Goal: Information Seeking & Learning: Learn about a topic

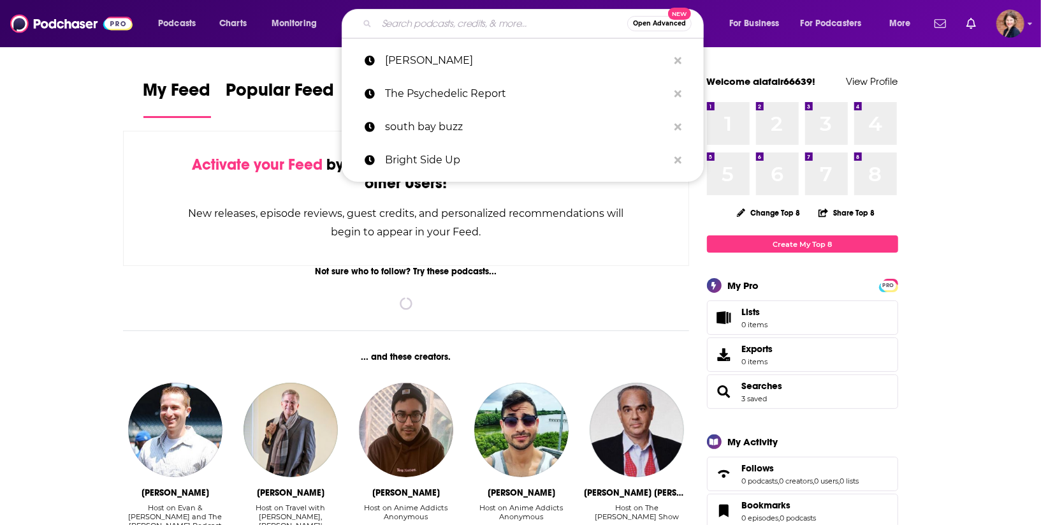
click at [413, 23] on input "Search podcasts, credits, & more..." at bounding box center [502, 23] width 251 height 20
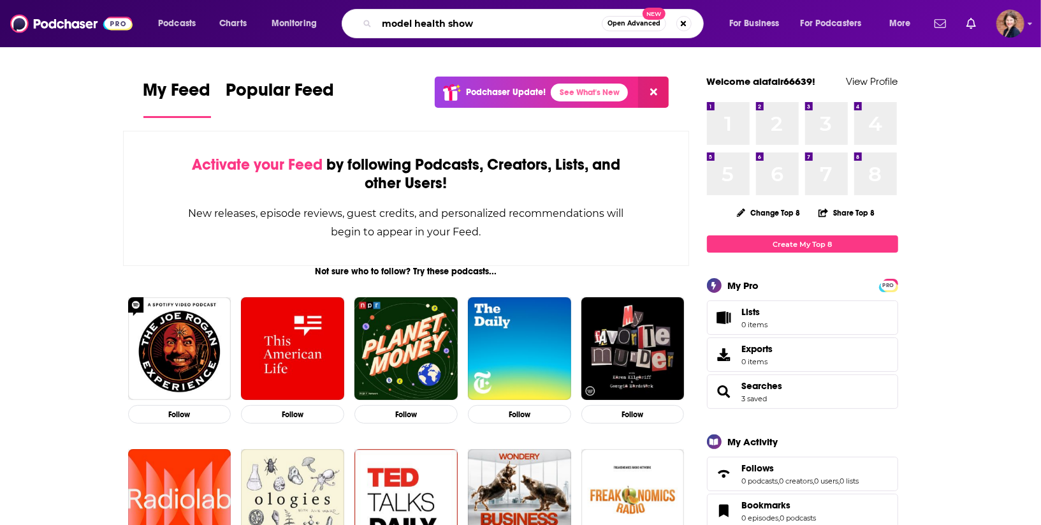
type input "model health show"
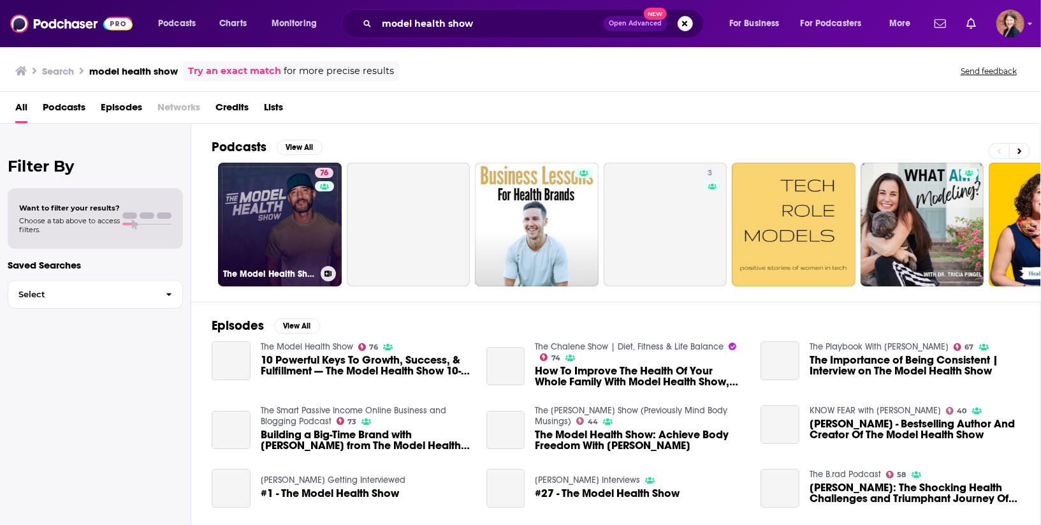
click at [282, 210] on link "76 The Model Health Show" at bounding box center [280, 225] width 124 height 124
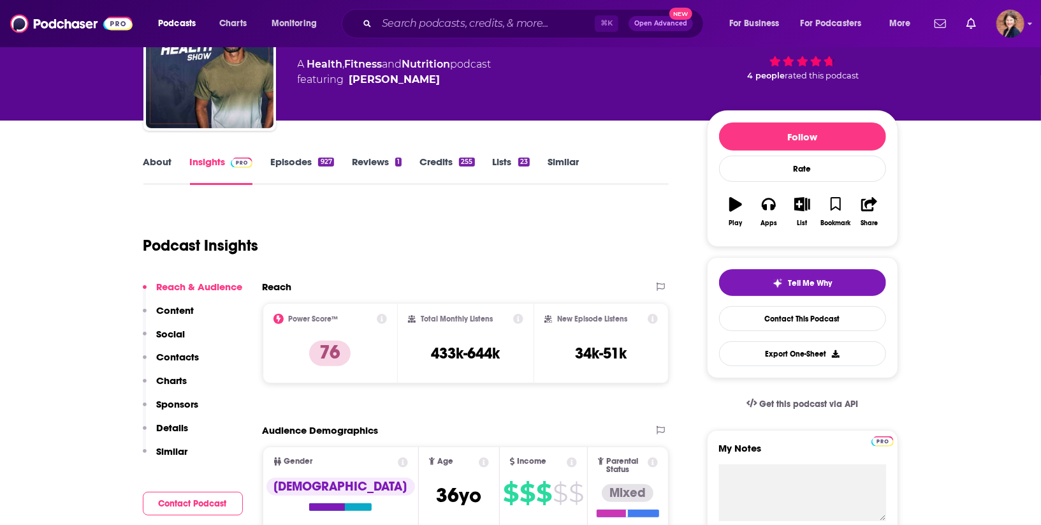
scroll to position [209, 0]
